Goal: Check status: Check status

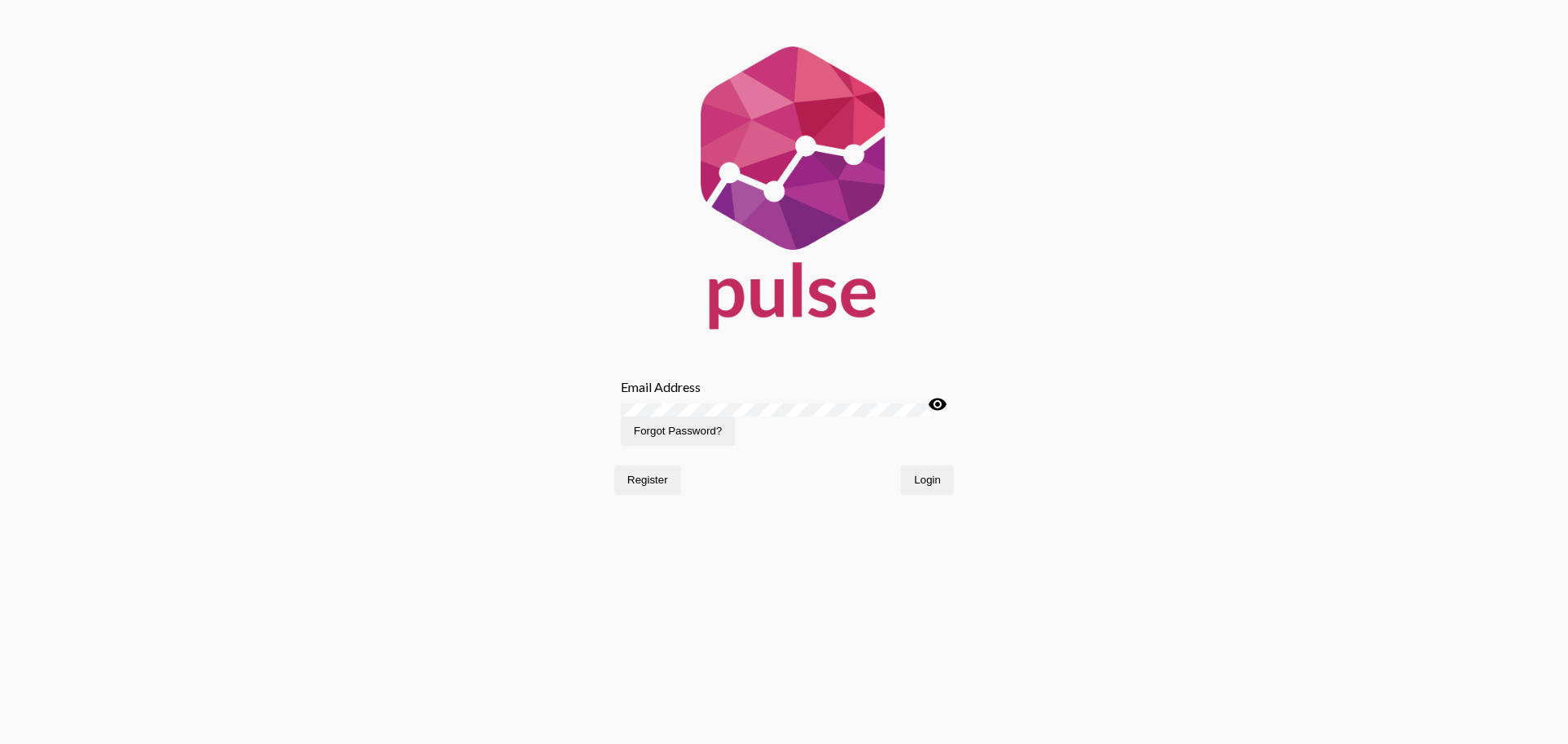
type input "[EMAIL_ADDRESS][DOMAIN_NAME]"
click at [947, 495] on button "Login" at bounding box center [928, 480] width 53 height 30
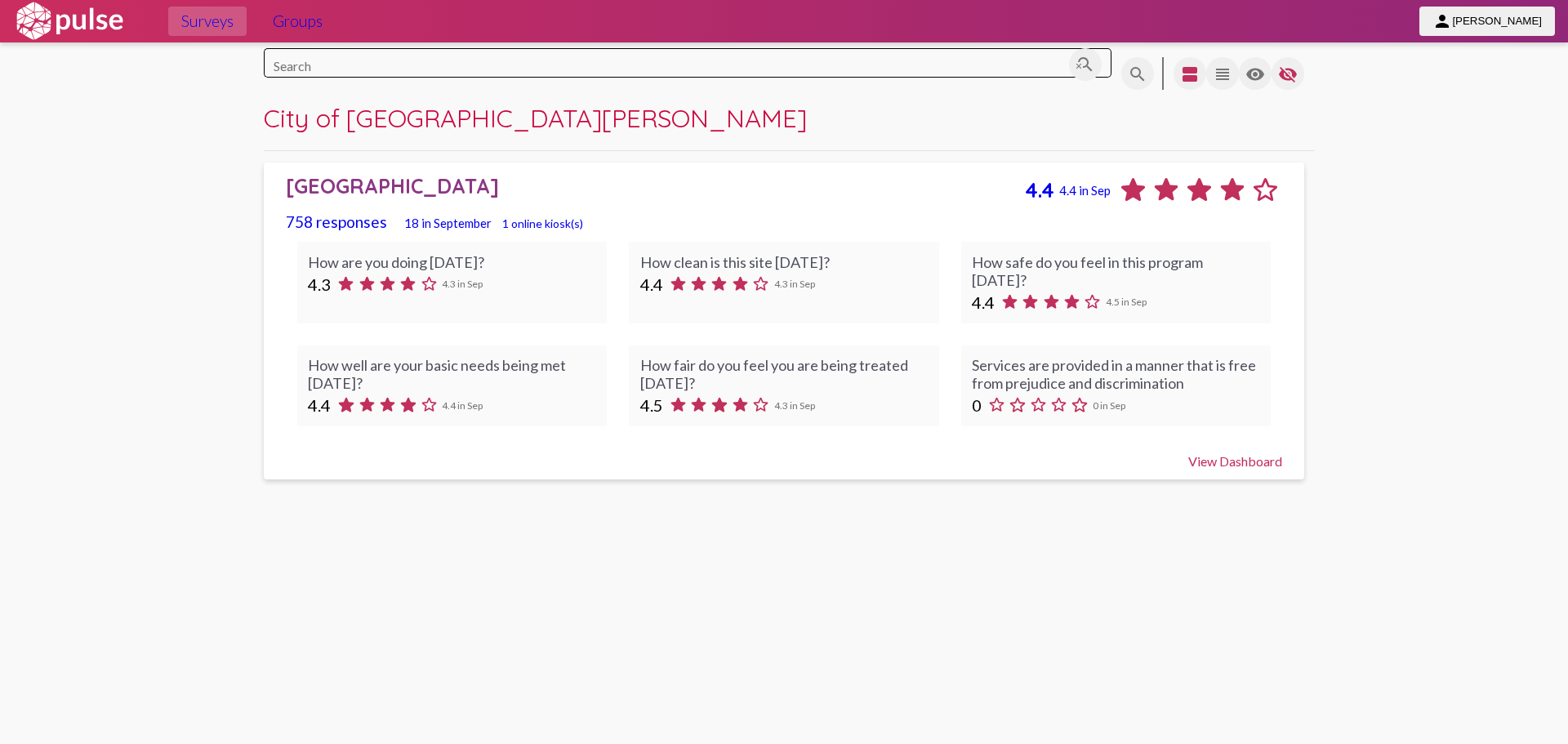
click at [525, 281] on div "How are you doing [DATE]? 4.3 4.3 in Sep" at bounding box center [452, 282] width 310 height 82
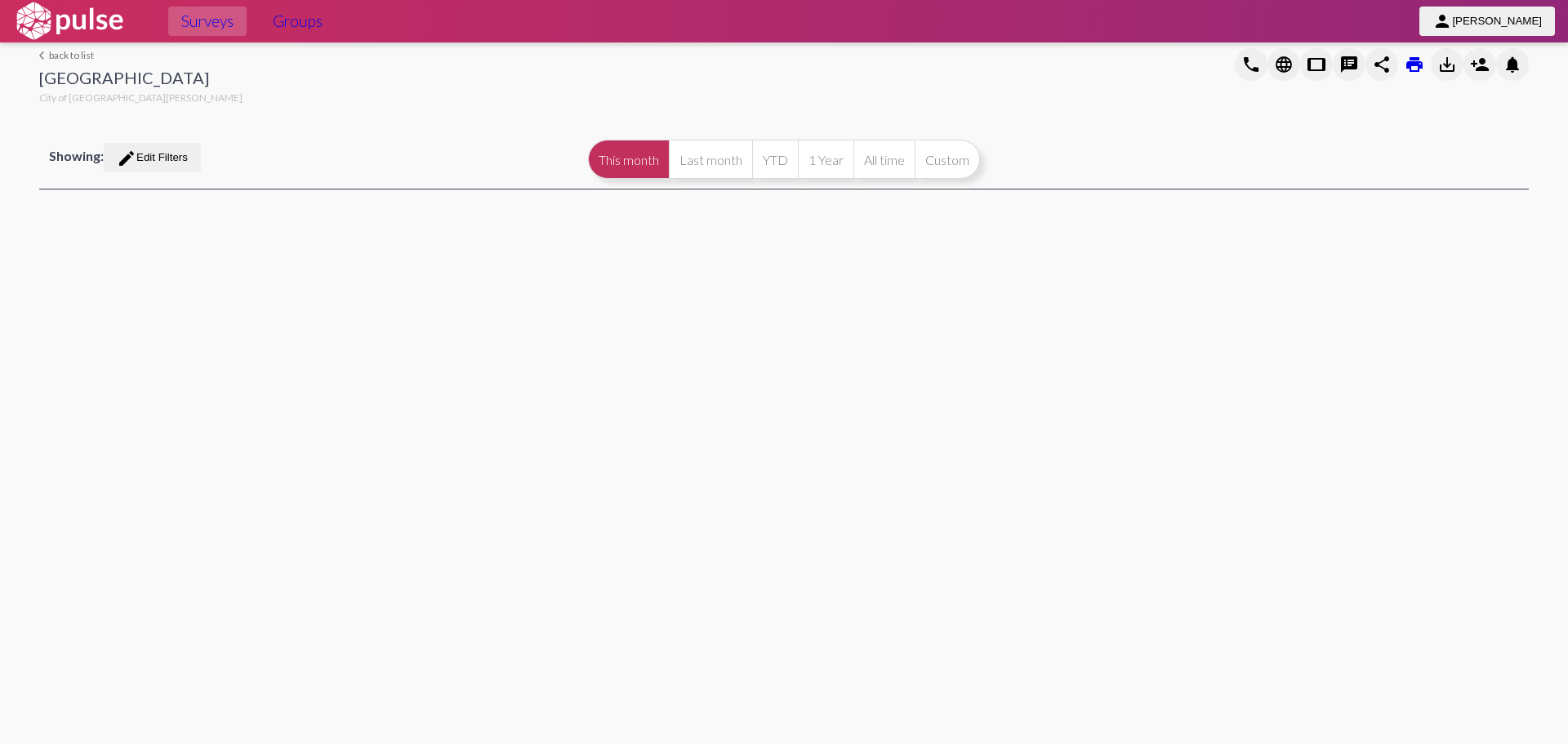
select select
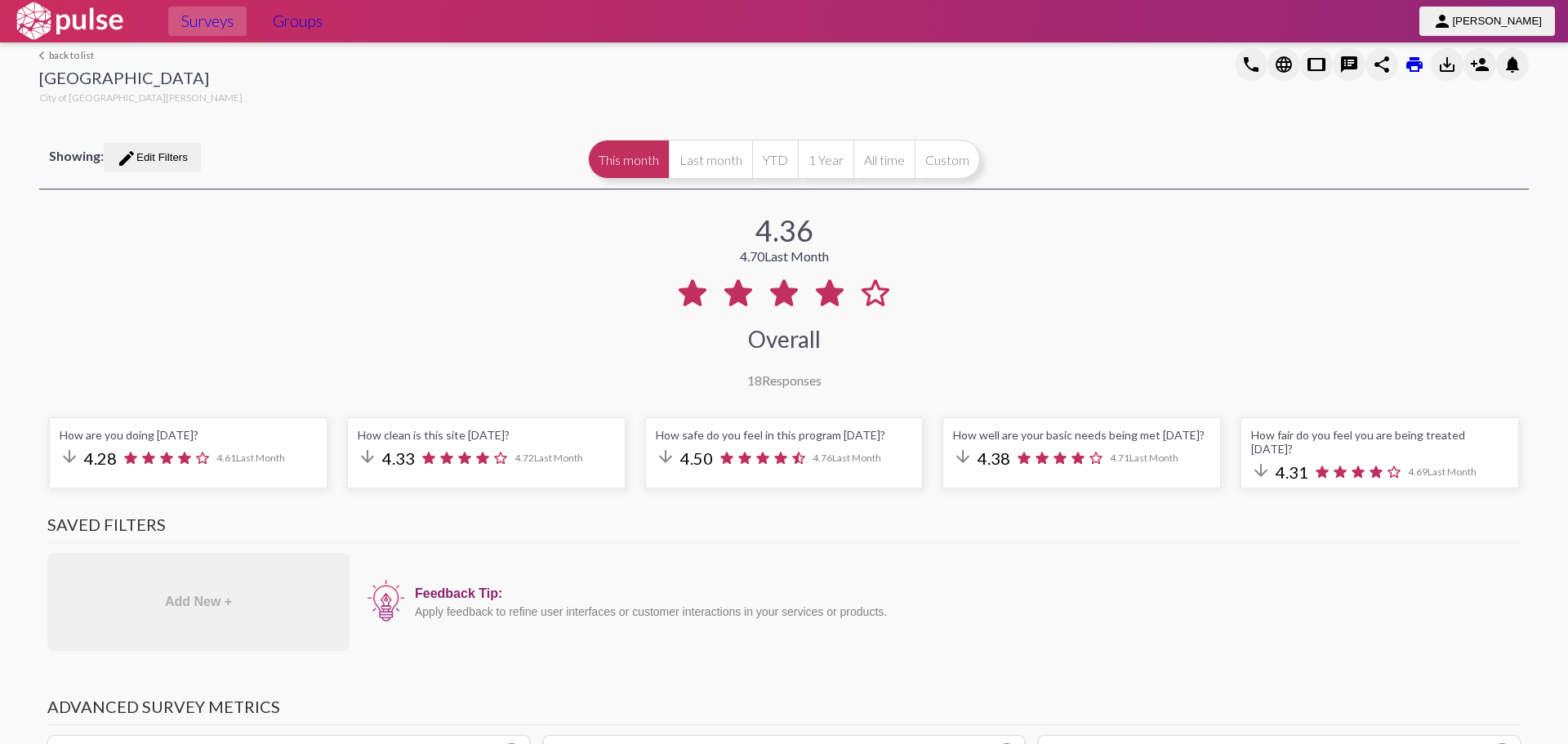
select select "All"
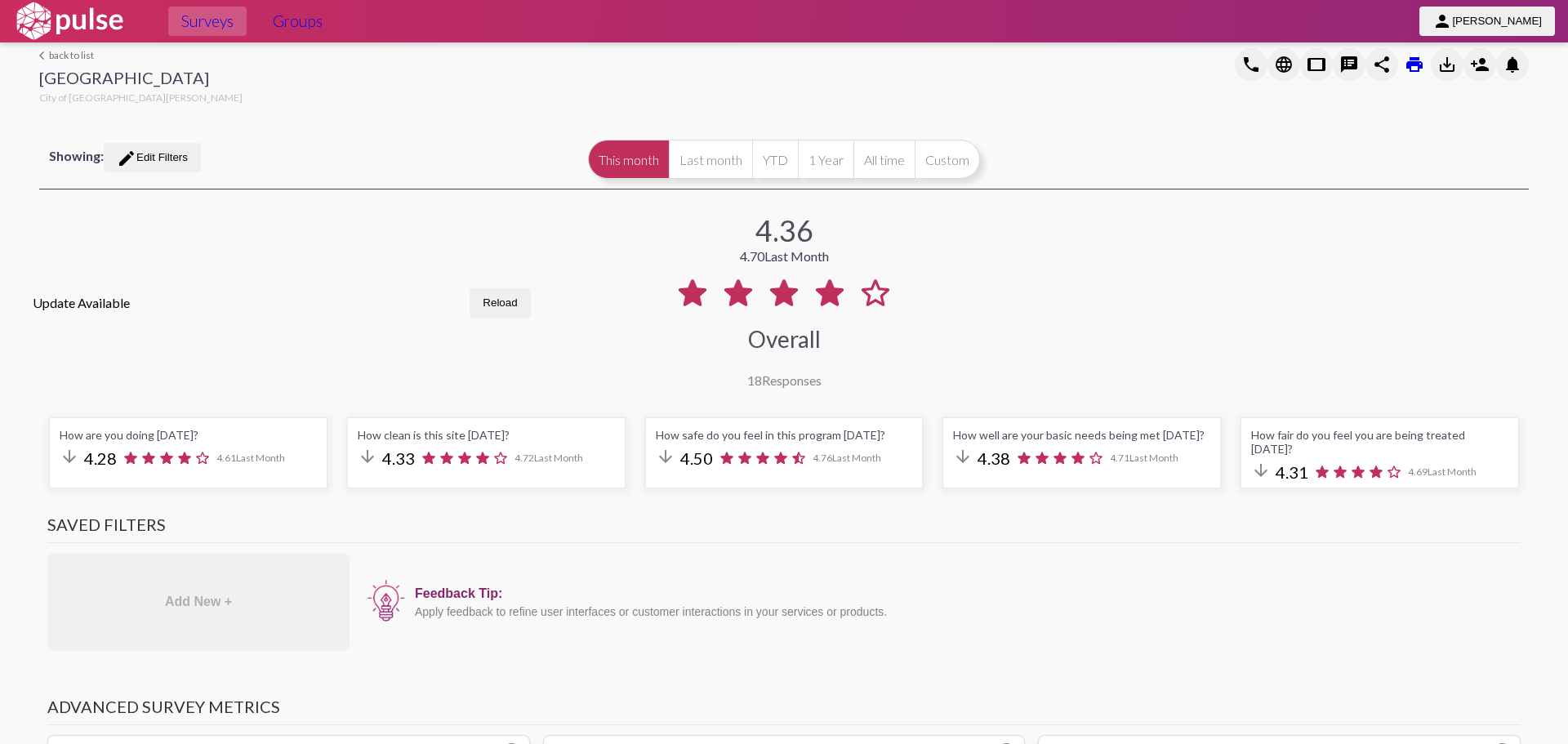
click at [623, 168] on button "This month" at bounding box center [629, 159] width 81 height 39
click at [709, 172] on button "Last month" at bounding box center [710, 159] width 84 height 39
